Goal: Information Seeking & Learning: Learn about a topic

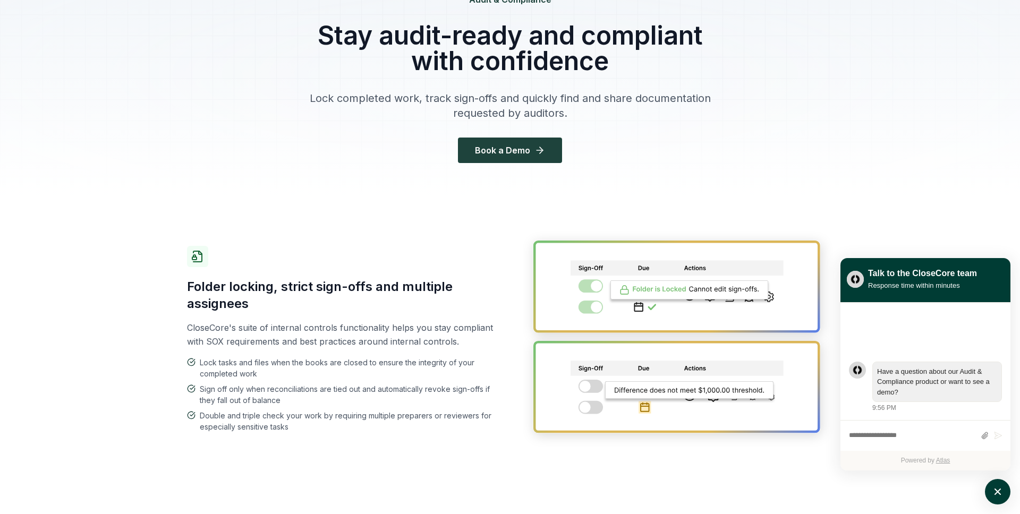
scroll to position [93, 0]
drag, startPoint x: 203, startPoint y: 294, endPoint x: 324, endPoint y: 361, distance: 137.9
click at [324, 361] on div "Folder locking, strict sign-offs and multiple assignees CloseCore's suite of in…" at bounding box center [342, 338] width 310 height 186
drag, startPoint x: 337, startPoint y: 50, endPoint x: 599, endPoint y: 88, distance: 265.1
click at [599, 88] on div "Audit & Compliance Stay audit-ready and compliant with confidence Lock complete…" at bounding box center [510, 77] width 408 height 170
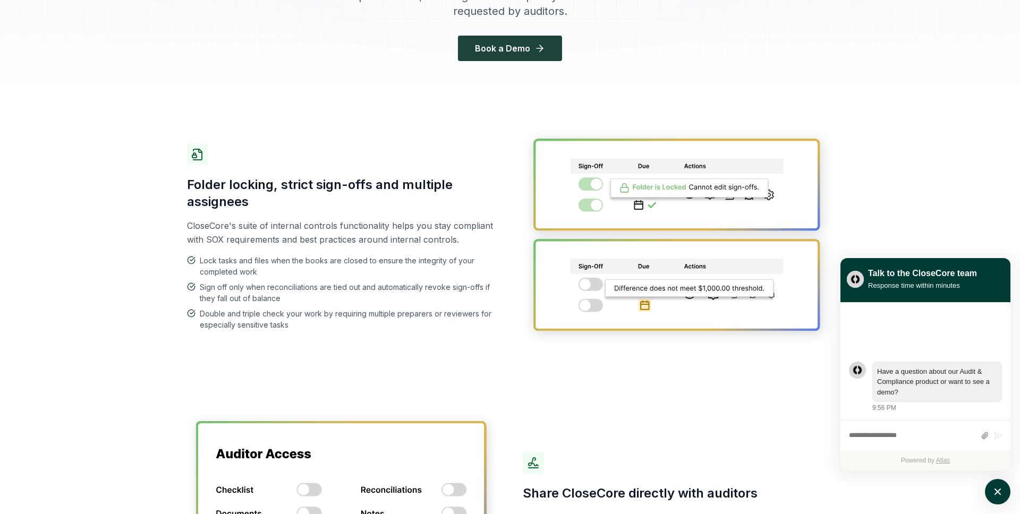
scroll to position [0, 0]
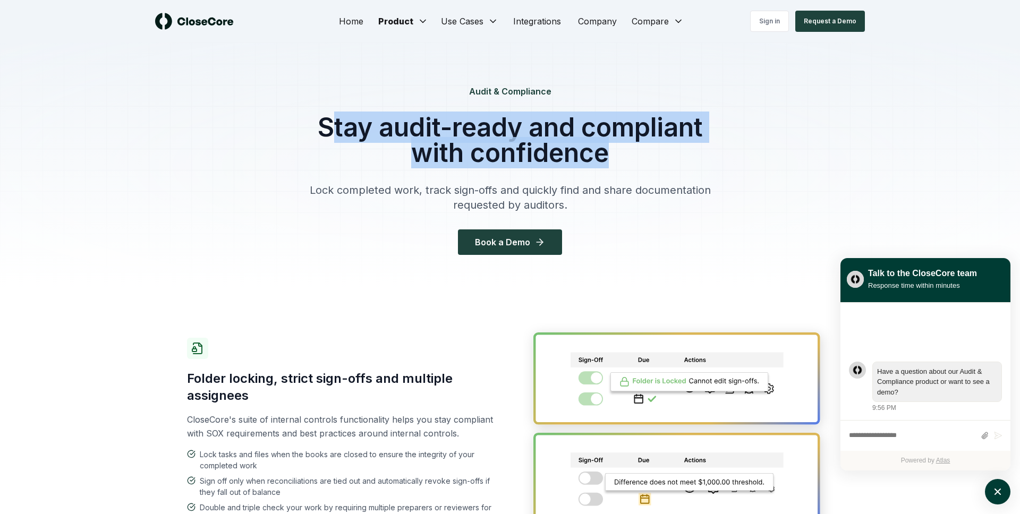
drag, startPoint x: 615, startPoint y: 148, endPoint x: 326, endPoint y: 131, distance: 289.9
click at [326, 131] on h1 "Stay audit-ready and compliant with confidence" at bounding box center [510, 140] width 408 height 51
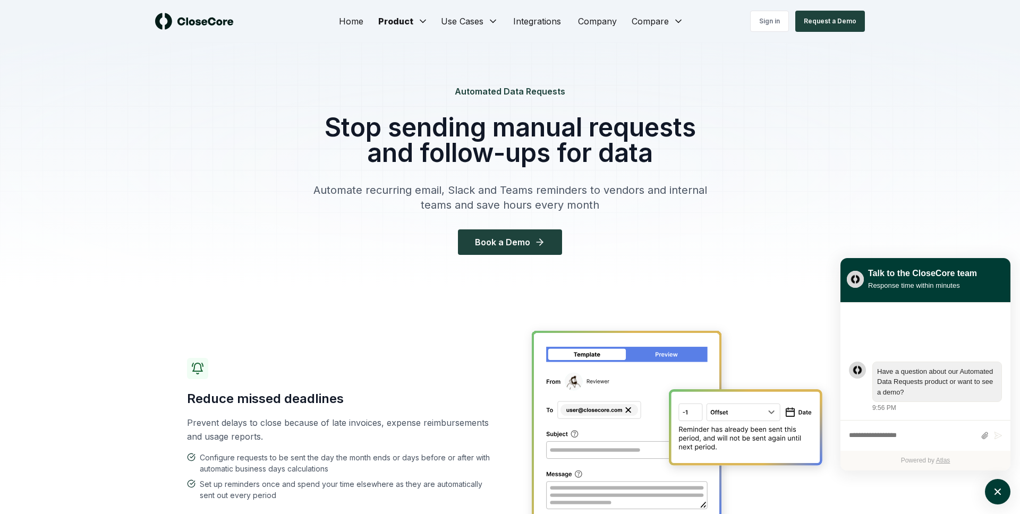
drag, startPoint x: 331, startPoint y: 130, endPoint x: 500, endPoint y: 147, distance: 169.7
click at [500, 147] on h1 "Stop sending manual requests and follow-ups for data" at bounding box center [510, 140] width 408 height 51
drag, startPoint x: 386, startPoint y: 126, endPoint x: 569, endPoint y: 166, distance: 187.4
click at [569, 166] on h1 "Stop sending manual requests and follow-ups for data" at bounding box center [510, 140] width 408 height 51
drag, startPoint x: 478, startPoint y: 131, endPoint x: 620, endPoint y: 154, distance: 144.2
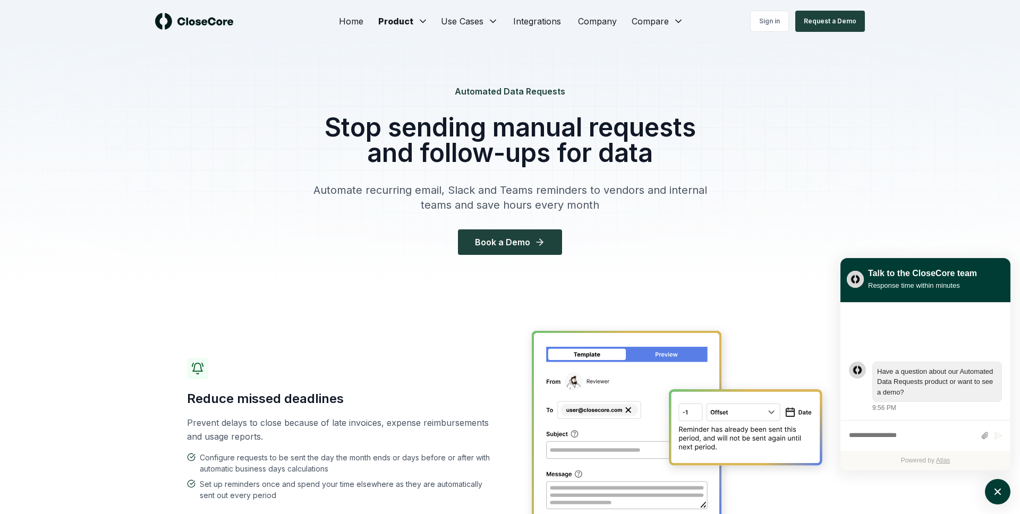
click at [620, 154] on h1 "Stop sending manual requests and follow-ups for data" at bounding box center [510, 140] width 408 height 51
drag, startPoint x: 657, startPoint y: 155, endPoint x: 507, endPoint y: 144, distance: 150.6
click at [507, 144] on h1 "Stop sending manual requests and follow-ups for data" at bounding box center [510, 140] width 408 height 51
